Goal: Information Seeking & Learning: Learn about a topic

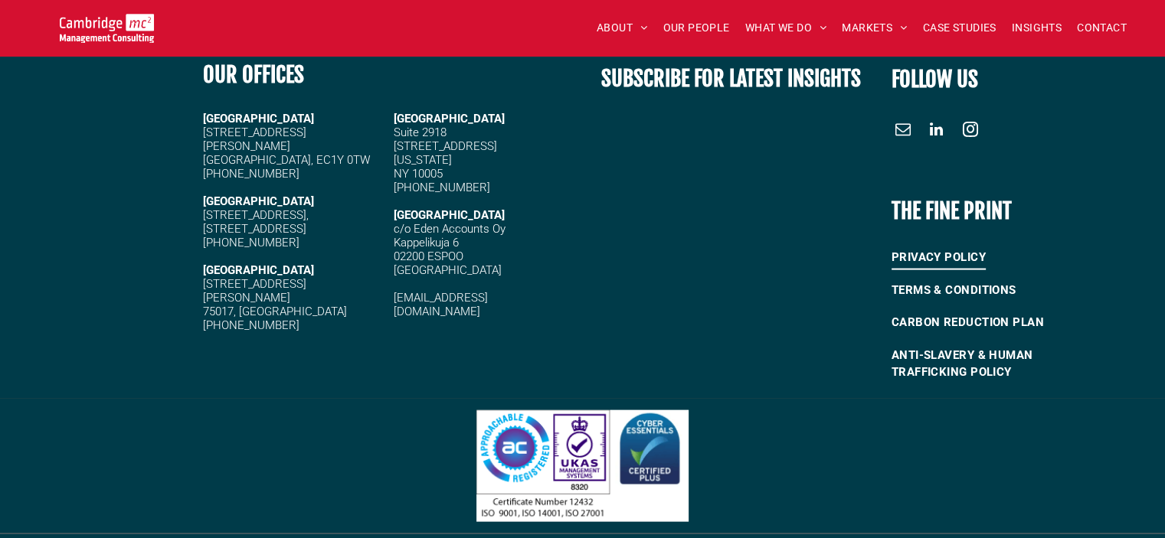
scroll to position [3087, 0]
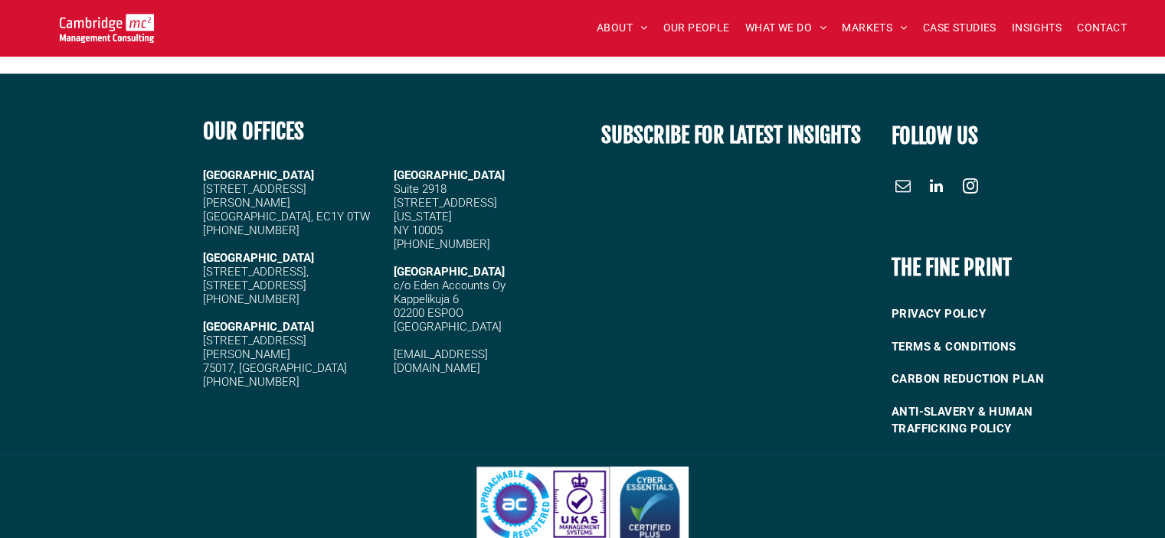
click at [225, 251] on strong "[GEOGRAPHIC_DATA]" at bounding box center [258, 258] width 111 height 14
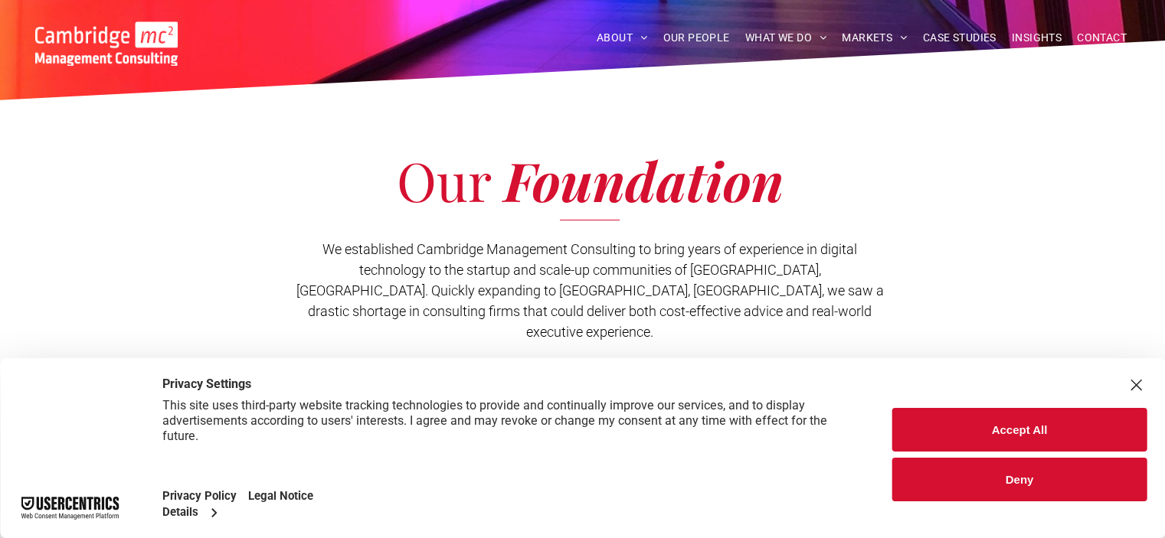
scroll to position [306, 0]
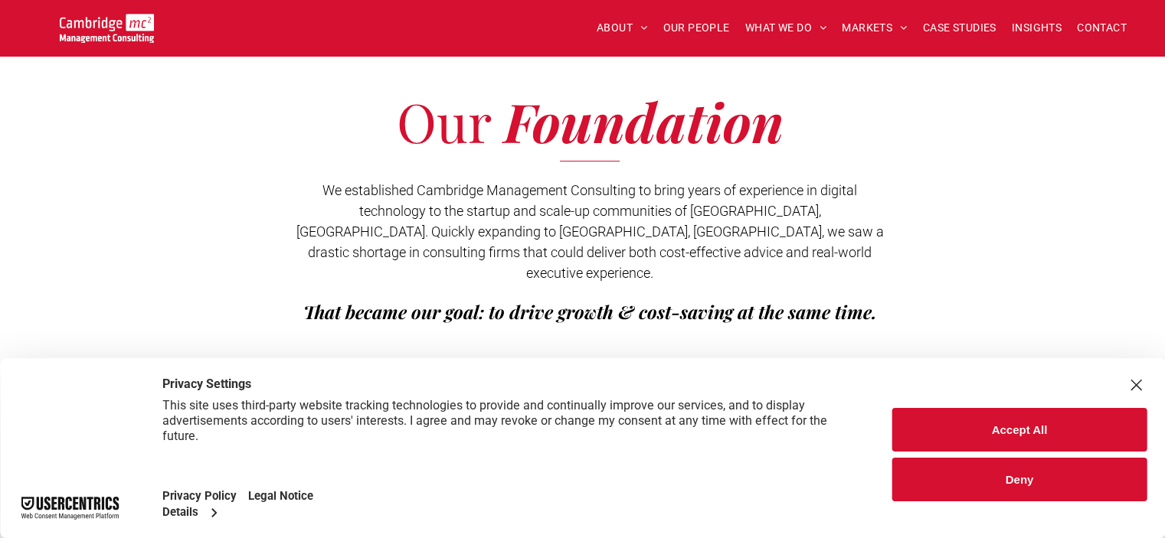
click at [1142, 381] on div "Close Layer" at bounding box center [1135, 384] width 21 height 21
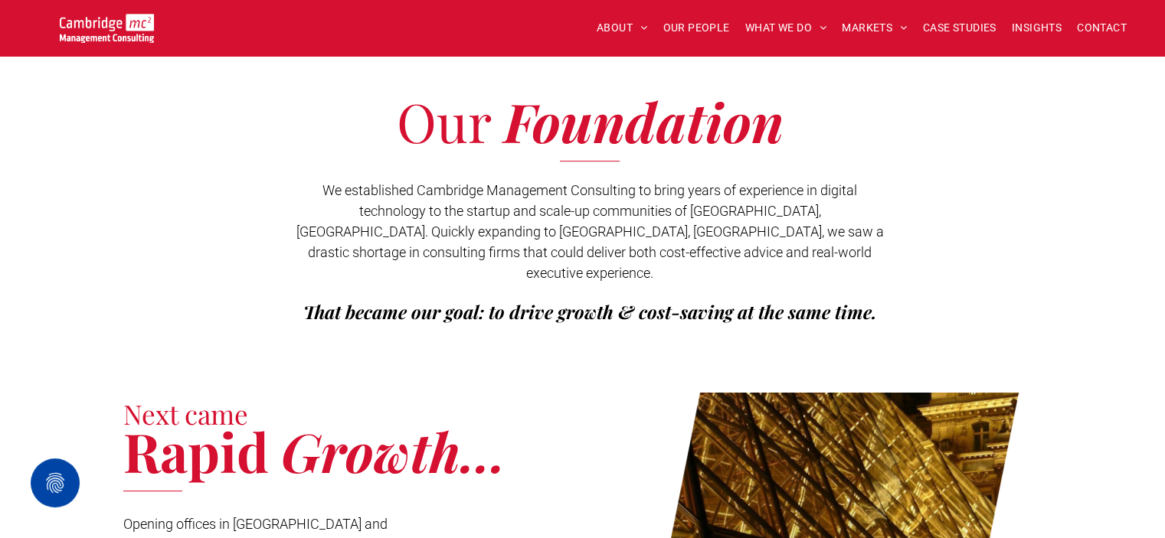
click at [374, 299] on span "That became our goal: to drive growth & cost-saving at the same time." at bounding box center [590, 311] width 574 height 25
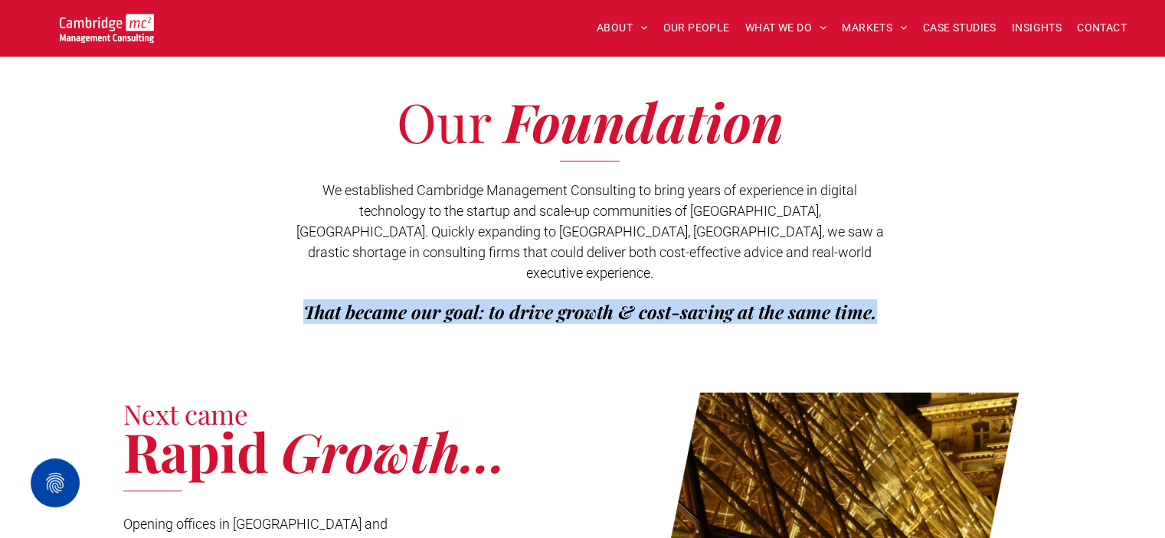
click at [376, 299] on span "That became our goal: to drive growth & cost-saving at the same time." at bounding box center [590, 311] width 574 height 25
click at [494, 299] on span "That became our goal: to drive growth & cost-saving at the same time." at bounding box center [590, 311] width 574 height 25
drag, startPoint x: 489, startPoint y: 292, endPoint x: 897, endPoint y: 287, distance: 407.4
click at [897, 287] on div "Our Foundation We established Cambridge Management Consulting to bring years of…" at bounding box center [582, 213] width 1165 height 297
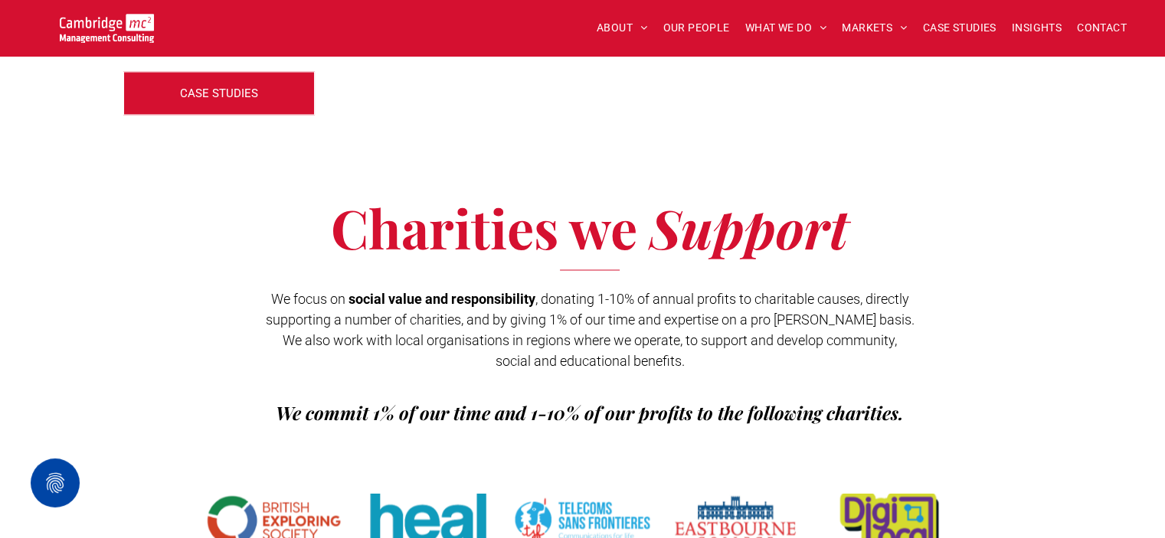
scroll to position [2221, 0]
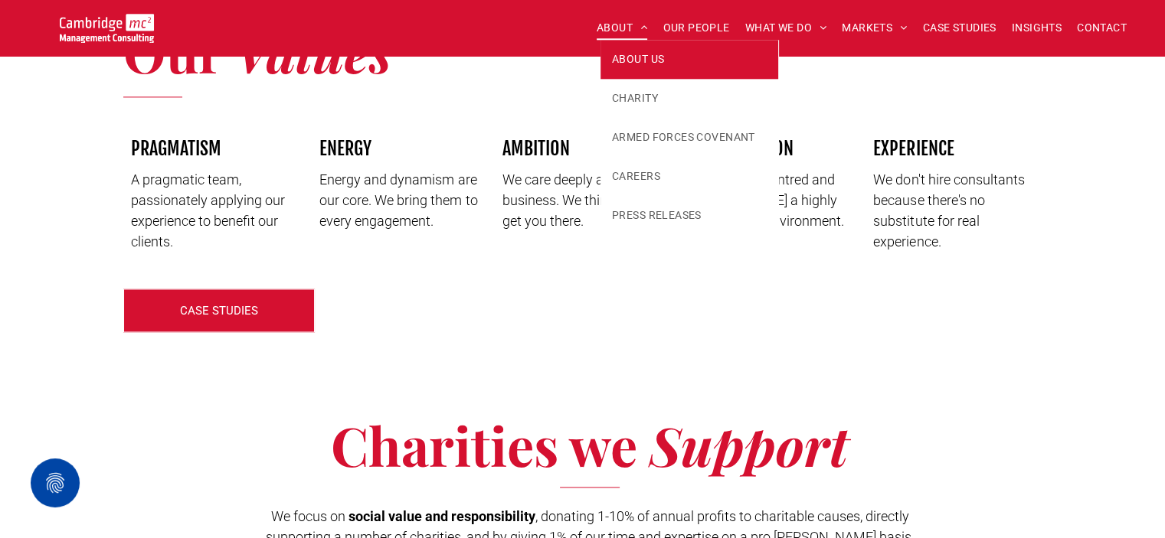
click at [620, 21] on span "ABOUT" at bounding box center [622, 28] width 51 height 24
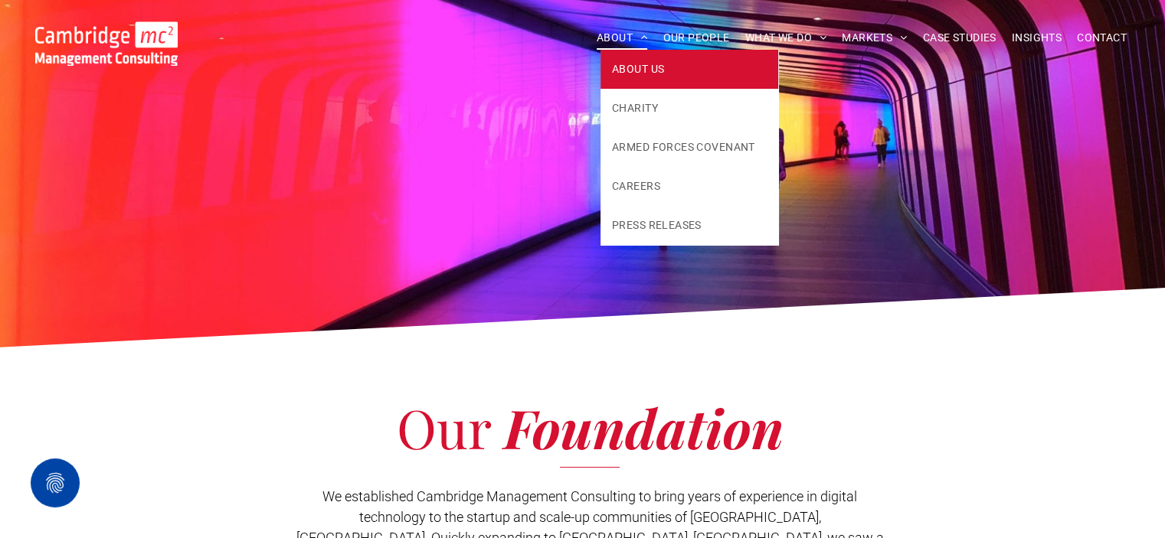
click at [617, 36] on span "ABOUT" at bounding box center [622, 38] width 51 height 24
